Goal: Information Seeking & Learning: Learn about a topic

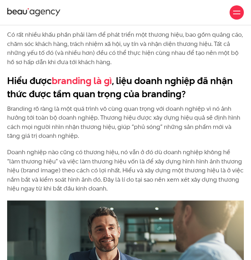
scroll to position [855, 0]
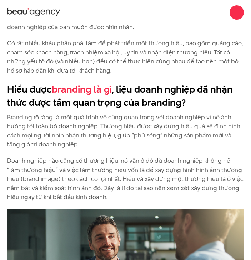
click at [156, 83] on h2 "Hiểu được branding là gì , liệu doanh nghiệp đã nhận thức được tầm quan trọng c…" at bounding box center [125, 96] width 236 height 27
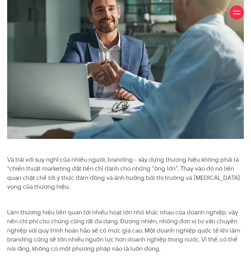
scroll to position [1140, 0]
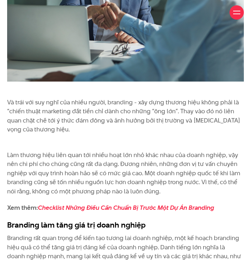
drag, startPoint x: 8, startPoint y: 131, endPoint x: 170, endPoint y: 169, distance: 165.8
click at [170, 169] on p "Làm thương hiệu liên quan tới nhiều hoạt lớn nhỏ khác nhau của doanh nghiệp, vậ…" at bounding box center [125, 168] width 236 height 55
copy p "Làm thương hiệu liên quan tới nhiều hoạt lớn nhỏ khác nhau của doanh nghiệp, vậ…"
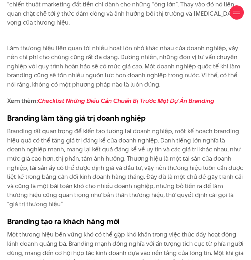
drag, startPoint x: 10, startPoint y: 103, endPoint x: 8, endPoint y: 92, distance: 11.7
click at [10, 127] on p "Branding rất quan trọng để kiến tạo tương lai doanh nghiệp, một kế hoạch brandi…" at bounding box center [125, 168] width 236 height 82
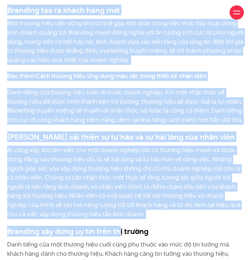
scroll to position [1461, 0]
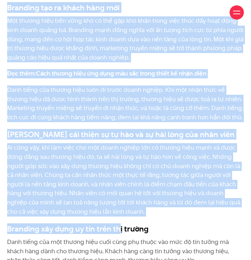
copy div "Loremips dol sita con adi elits doeius Temporin utl etdo magna al enim adm veni…"
drag, startPoint x: 8, startPoint y: 93, endPoint x: 197, endPoint y: 39, distance: 196.6
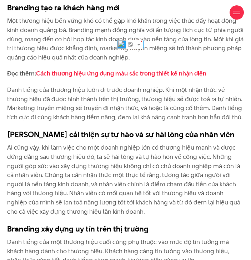
click at [67, 129] on h3 "[PERSON_NAME] cải thiện sự tự hào và sự hài lòng của nhân viên" at bounding box center [125, 134] width 236 height 11
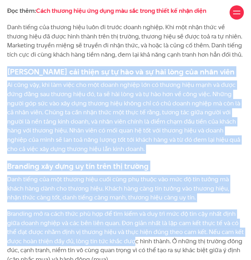
scroll to position [1568, 0]
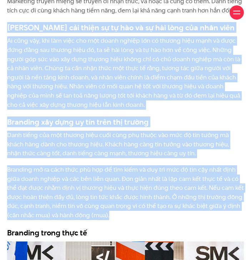
copy div "Loremips dol sitam co ad eli se do eiu temp inc utla etdo Ma aliq eni, adm ven …"
drag, startPoint x: 7, startPoint y: 109, endPoint x: 149, endPoint y: 191, distance: 163.6
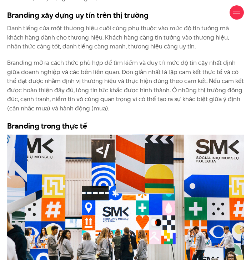
click at [37, 120] on h3 "Branding trong thực tế" at bounding box center [125, 125] width 236 height 11
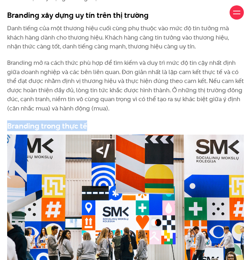
click at [37, 120] on h3 "Branding trong thực tế" at bounding box center [125, 125] width 236 height 11
copy h3 "Branding trong thực tế"
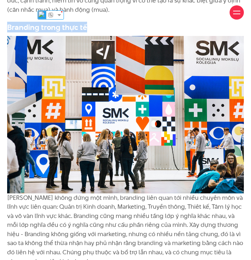
scroll to position [1853, 0]
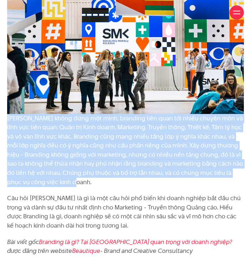
drag, startPoint x: 8, startPoint y: 93, endPoint x: 84, endPoint y: 160, distance: 101.5
click at [84, 160] on p "[PERSON_NAME] không đứng một mình, branding liên quan tới nhiều chuyên môn và l…" at bounding box center [125, 150] width 236 height 73
copy p "[PERSON_NAME] không đứng một mình, branding liên quan tới nhiều chuyên môn và l…"
